Goal: Information Seeking & Learning: Learn about a topic

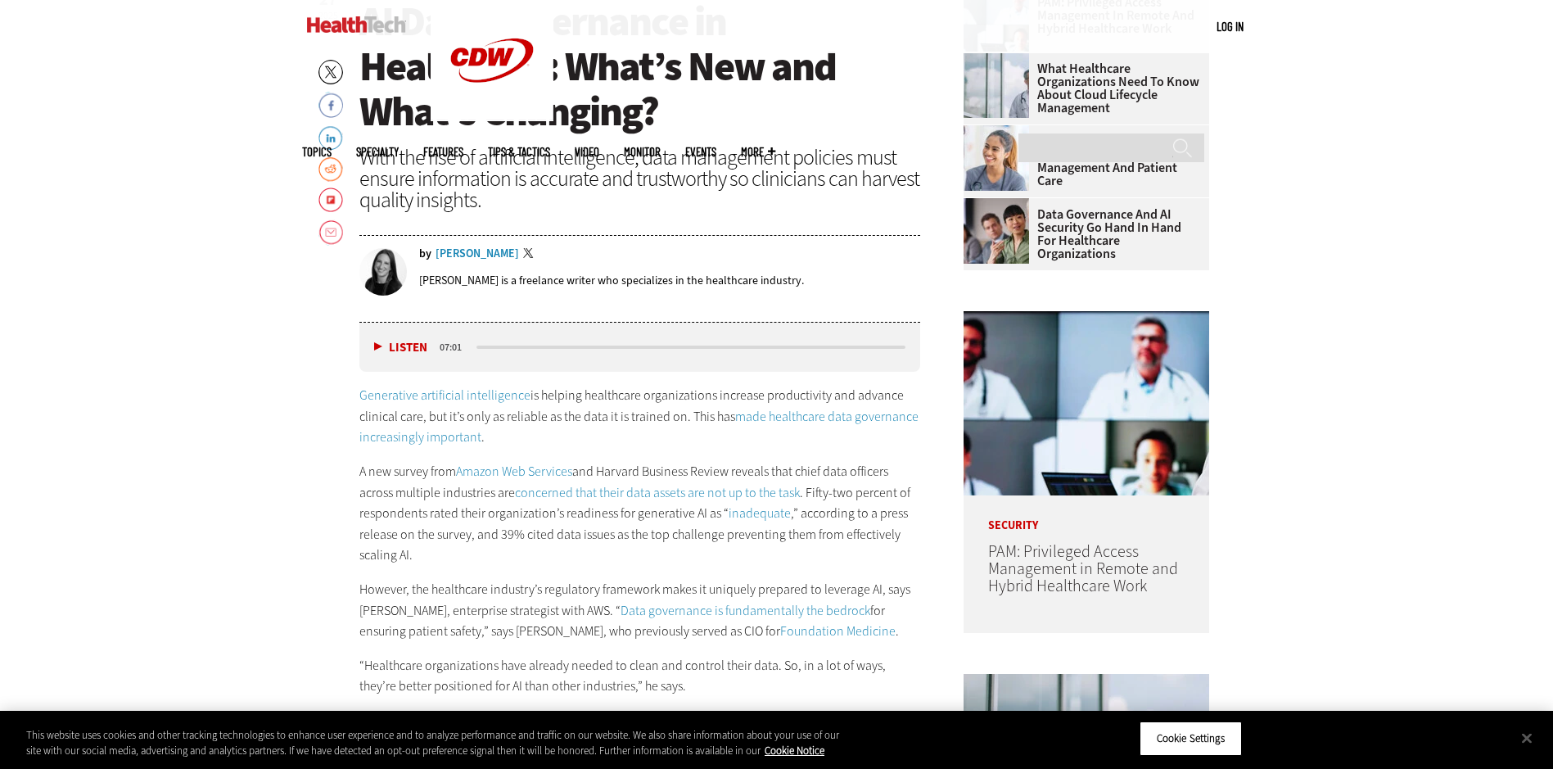
click at [556, 432] on p "Generative artificial intelligence is helping healthcare organizations increase…" at bounding box center [640, 416] width 562 height 63
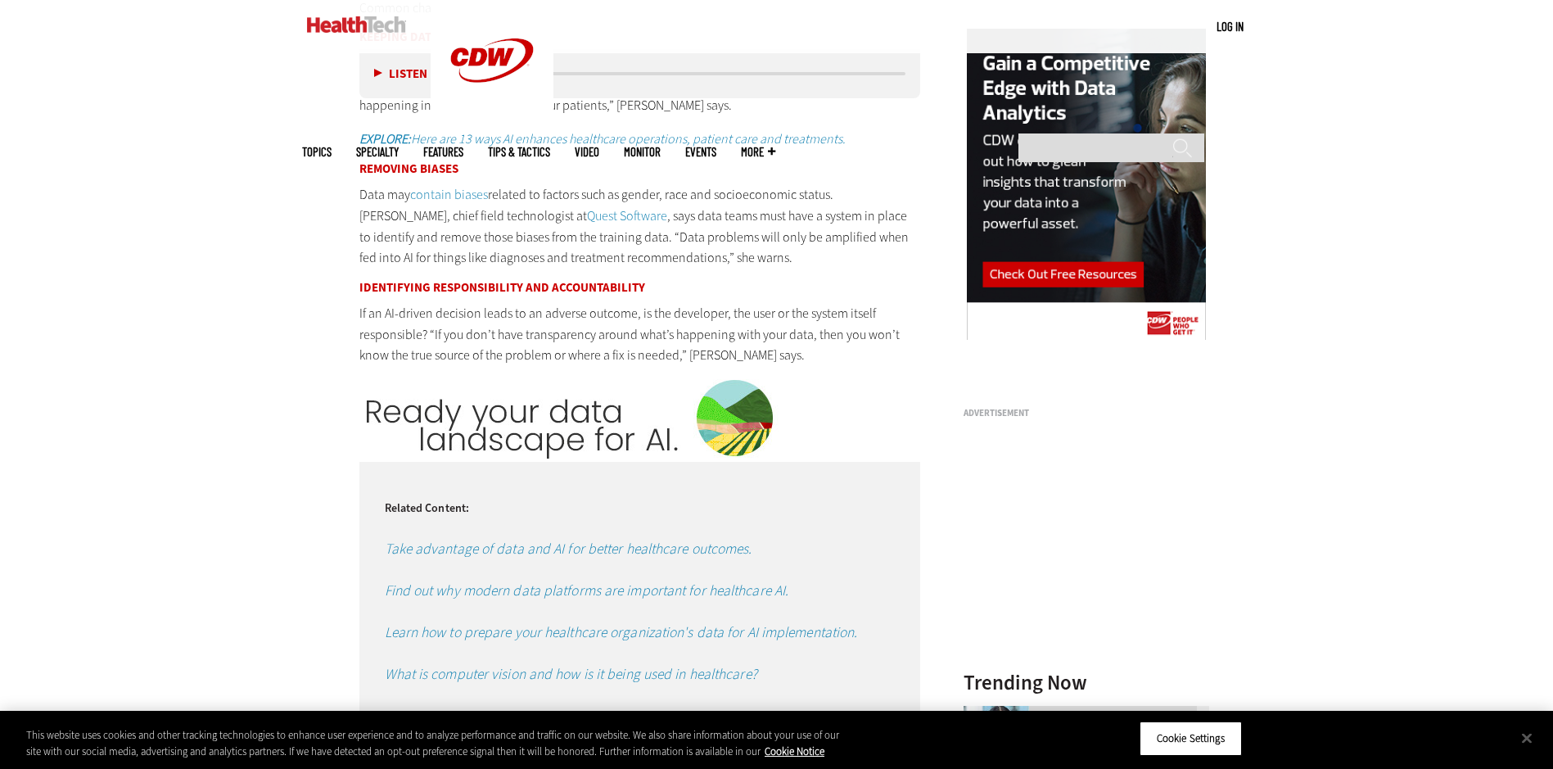
scroll to position [1835, 0]
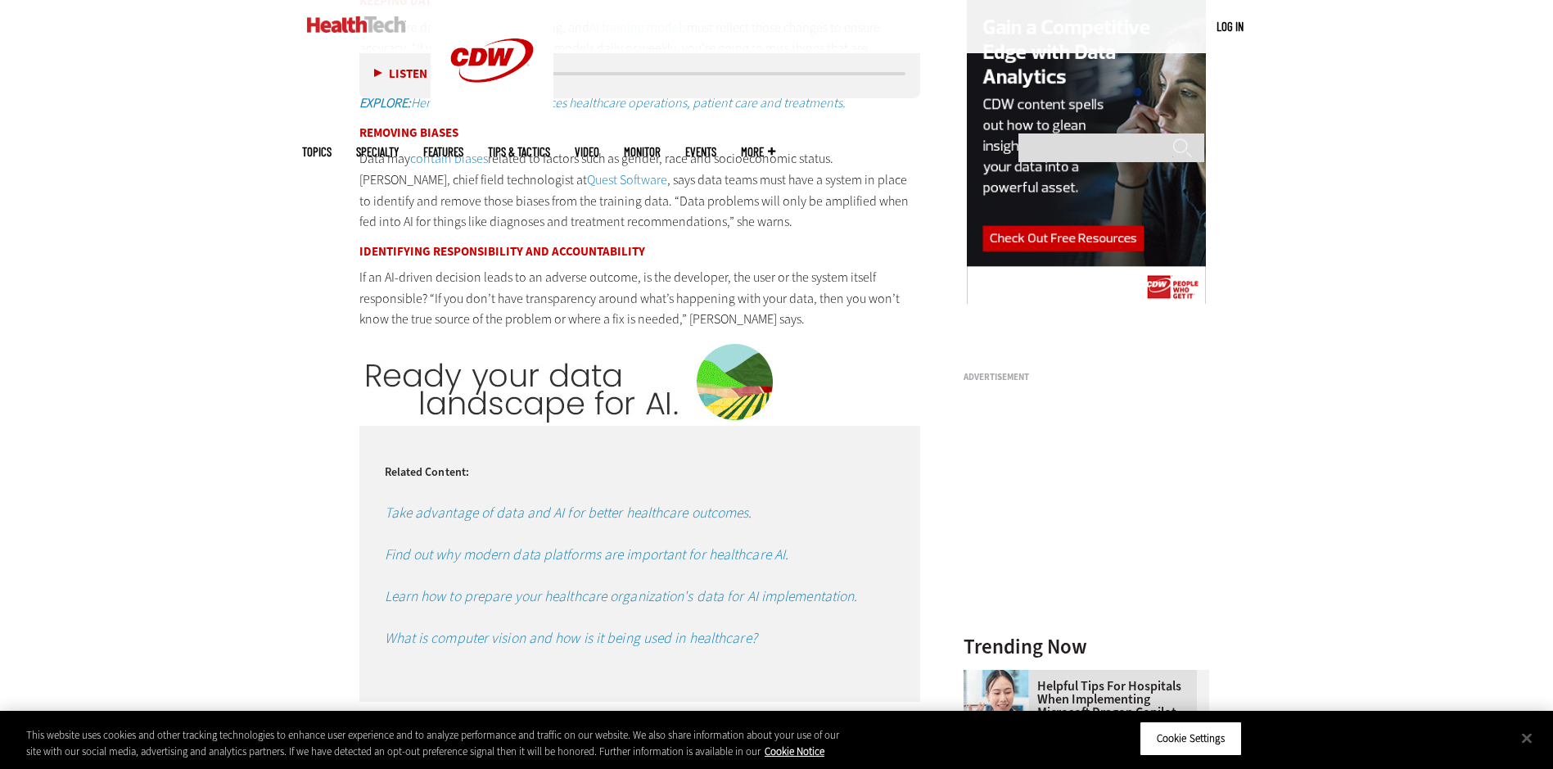
click at [797, 596] on em "Learn how to prepare your healthcare organization's data for AI implementation." at bounding box center [621, 596] width 473 height 20
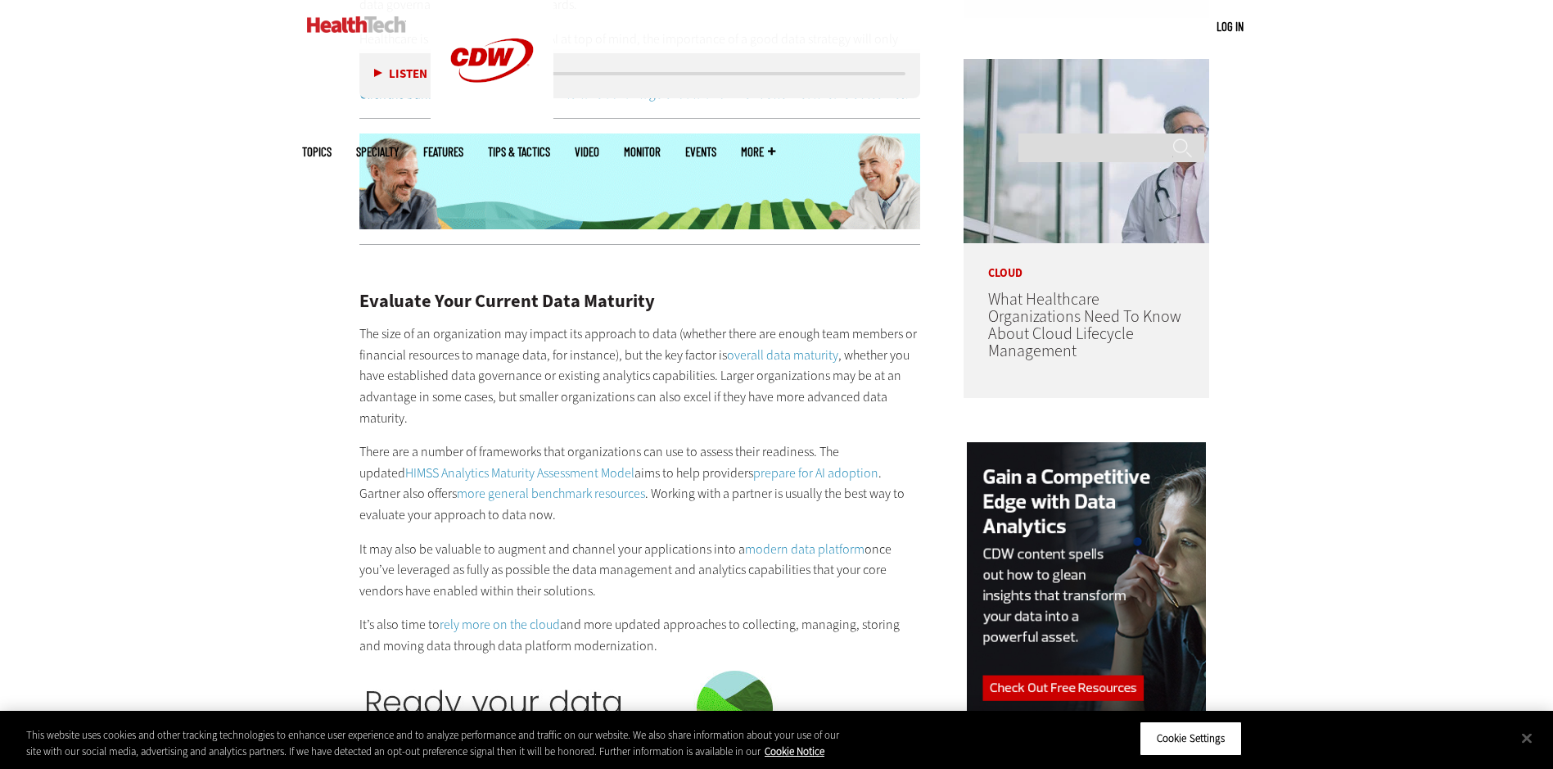
scroll to position [1392, 0]
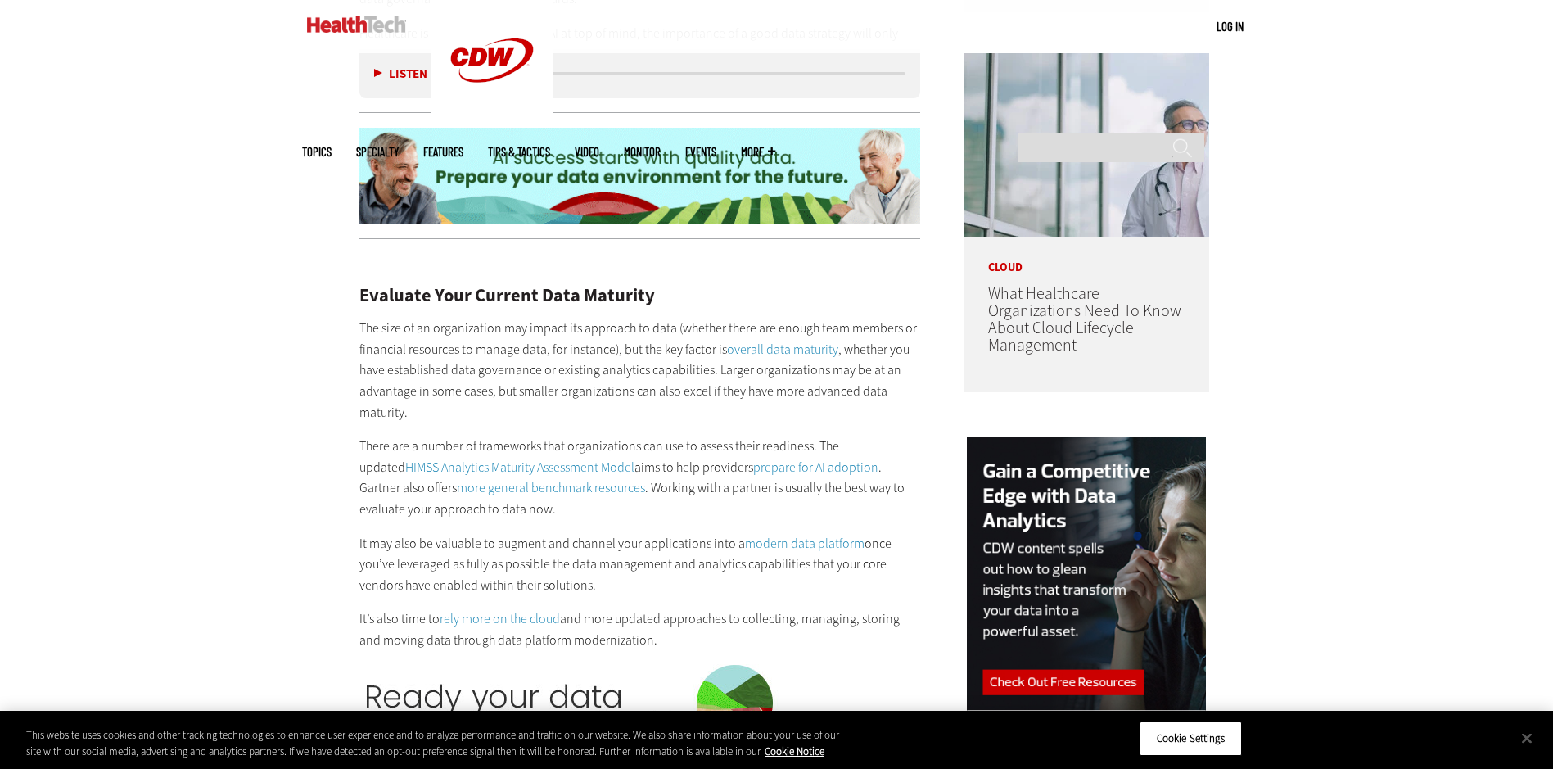
click at [534, 458] on link "HIMSS Analytics Maturity Assessment Model" at bounding box center [519, 466] width 229 height 17
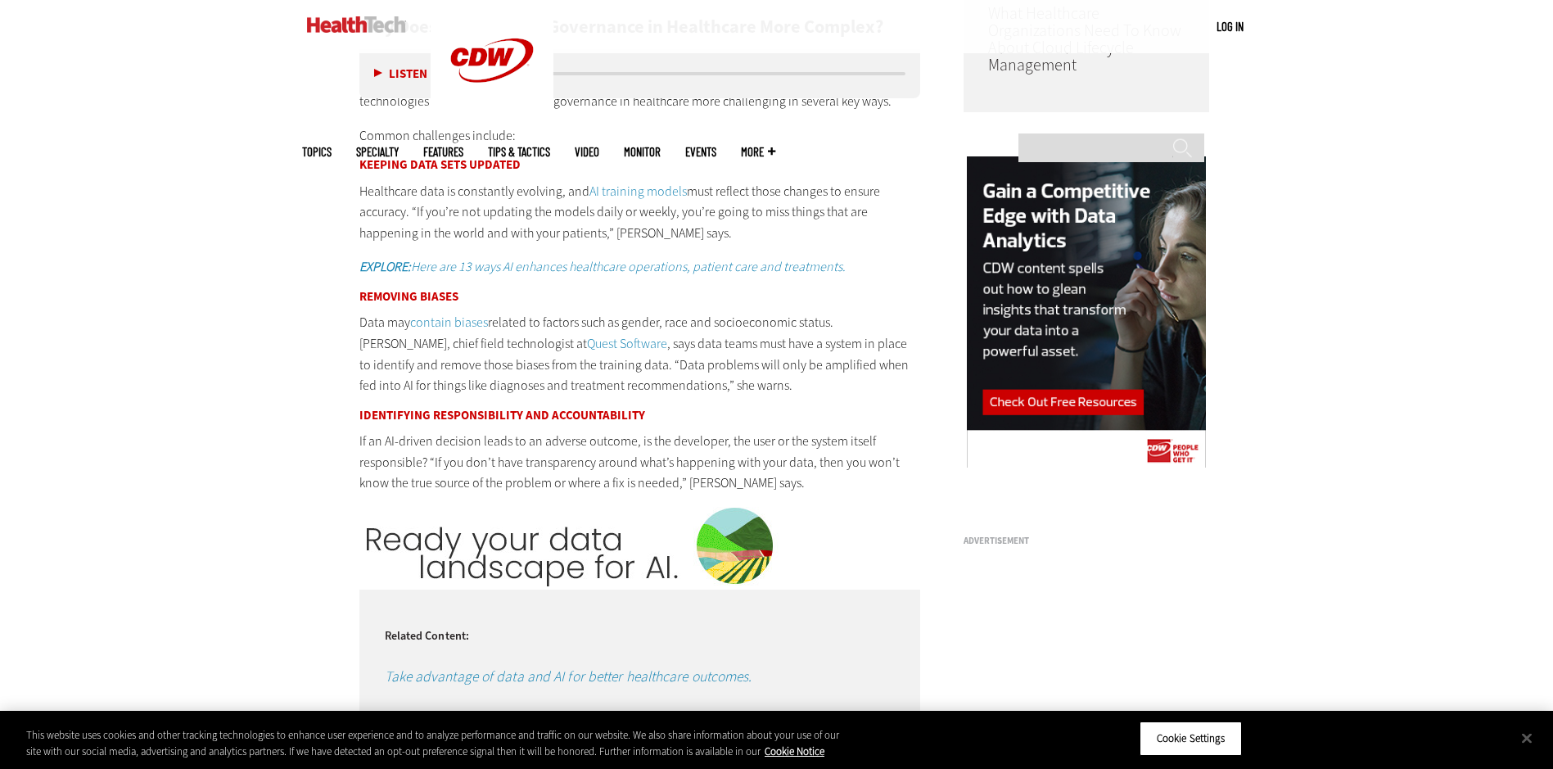
scroll to position [1590, 0]
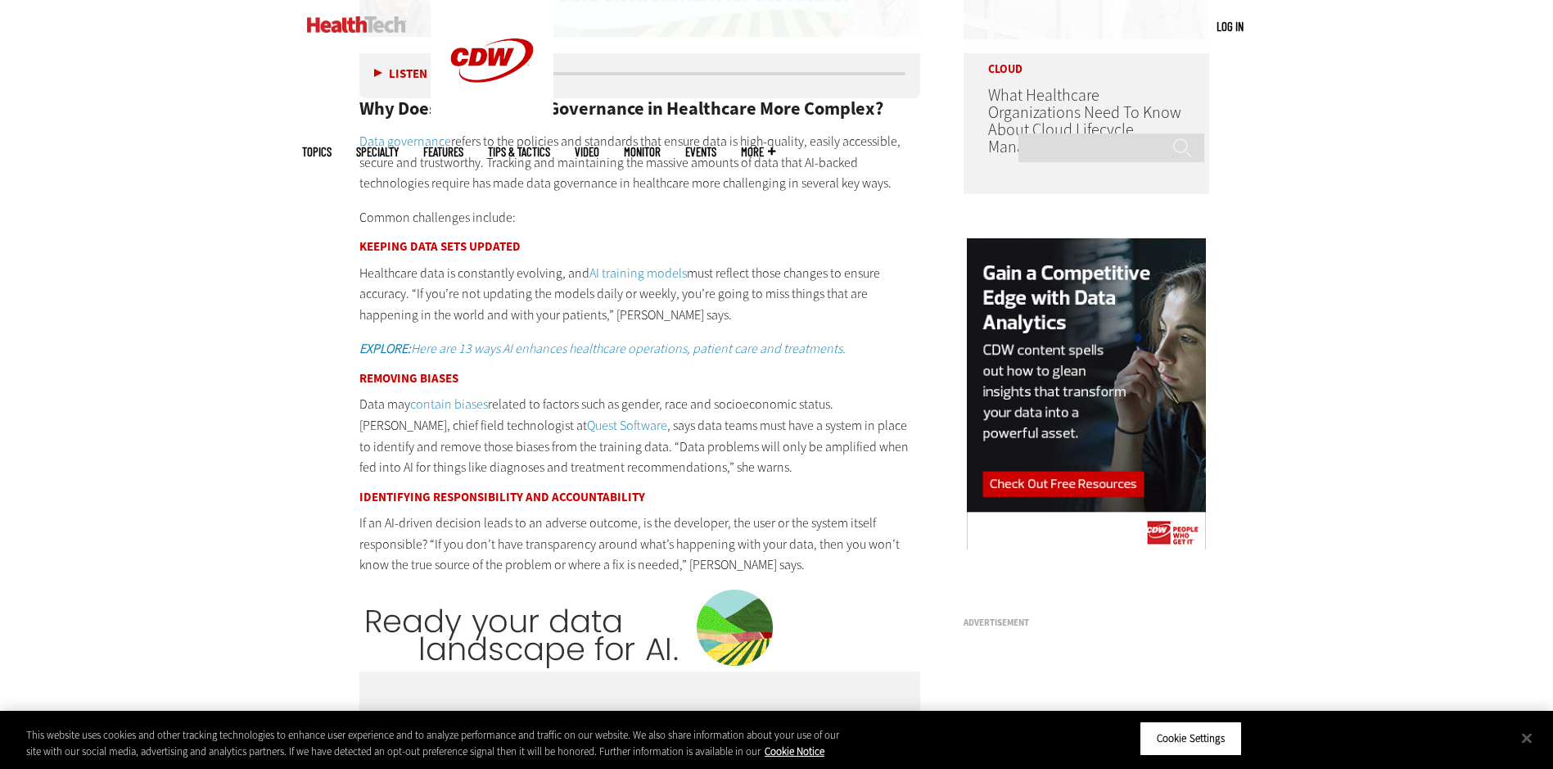
click at [646, 345] on em "EXPLORE: Here are 13 ways AI enhances healthcare operations, patient care and t…" at bounding box center [602, 348] width 486 height 17
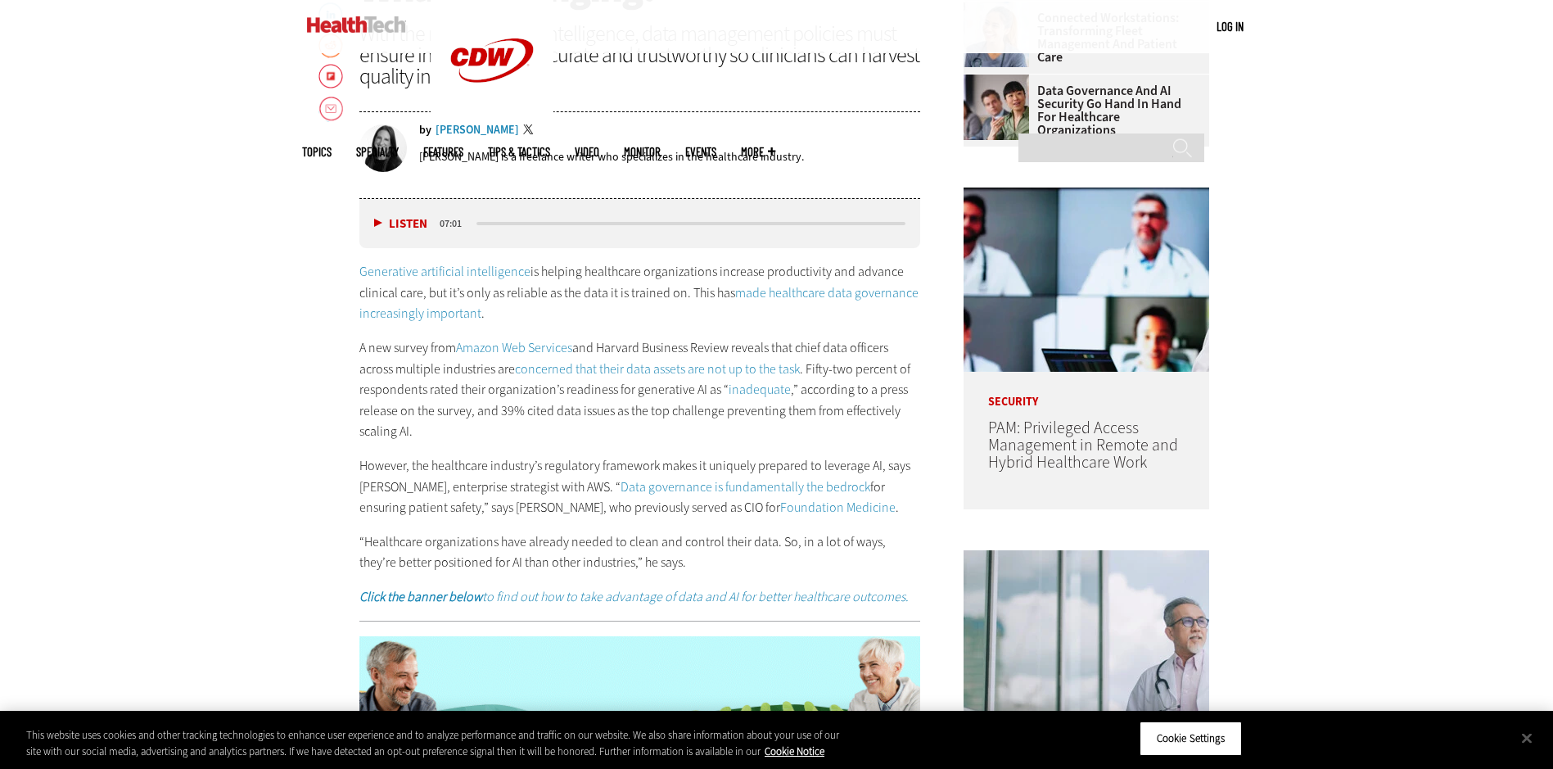
scroll to position [901, 0]
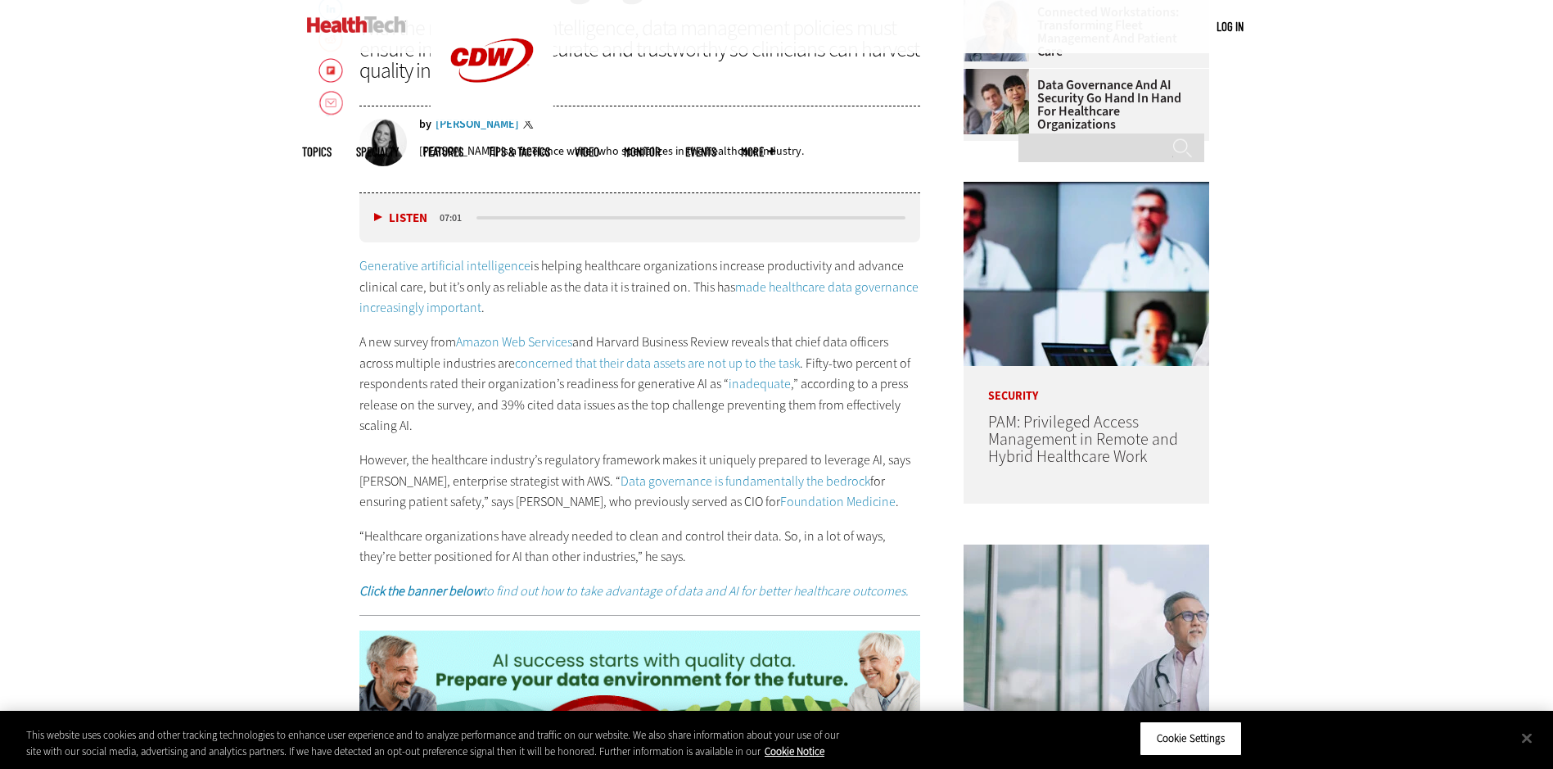
click at [377, 214] on button "Listen" at bounding box center [400, 218] width 53 height 12
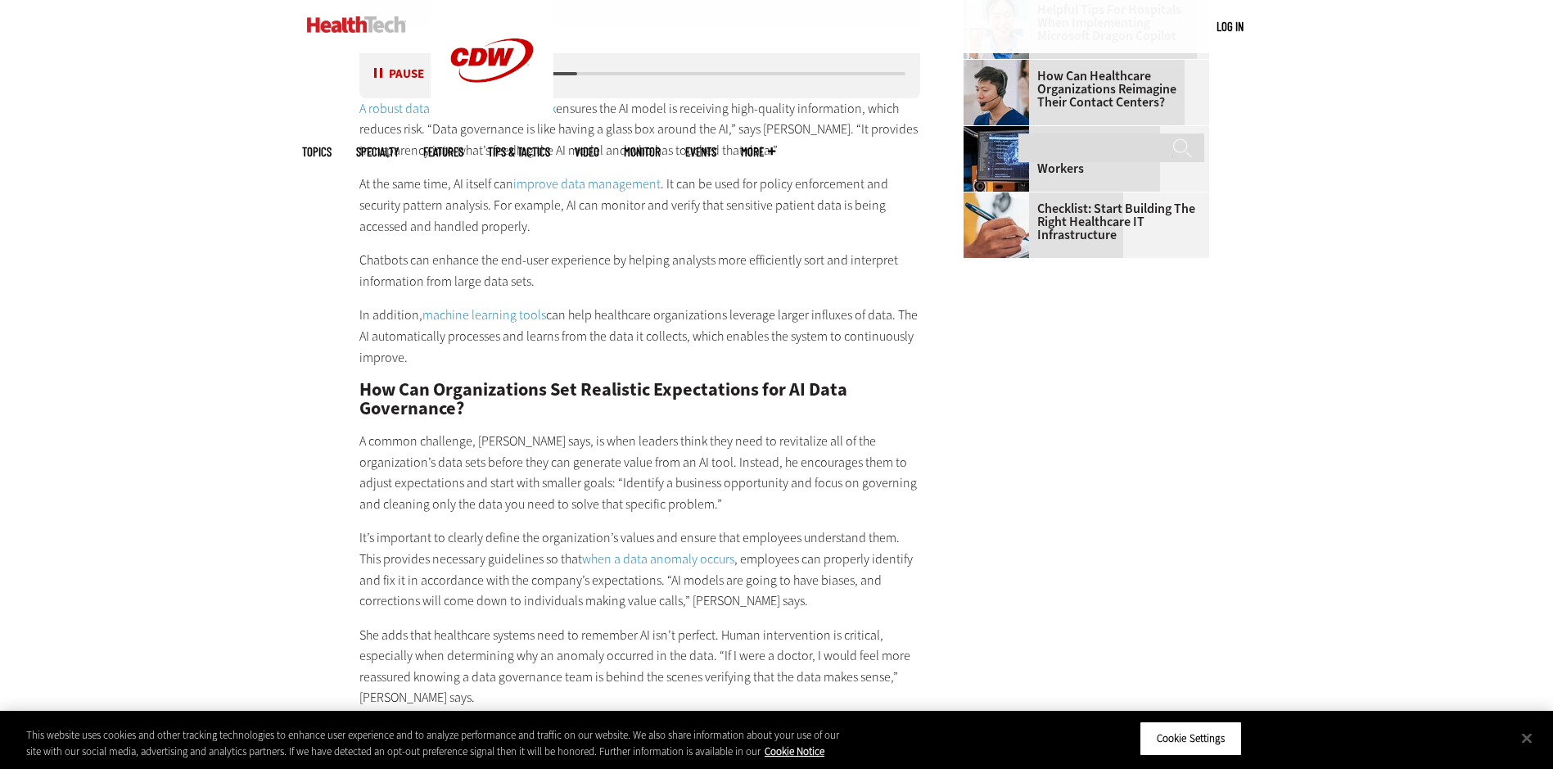
scroll to position [2620, 0]
